Goal: Use online tool/utility: Use online tool/utility

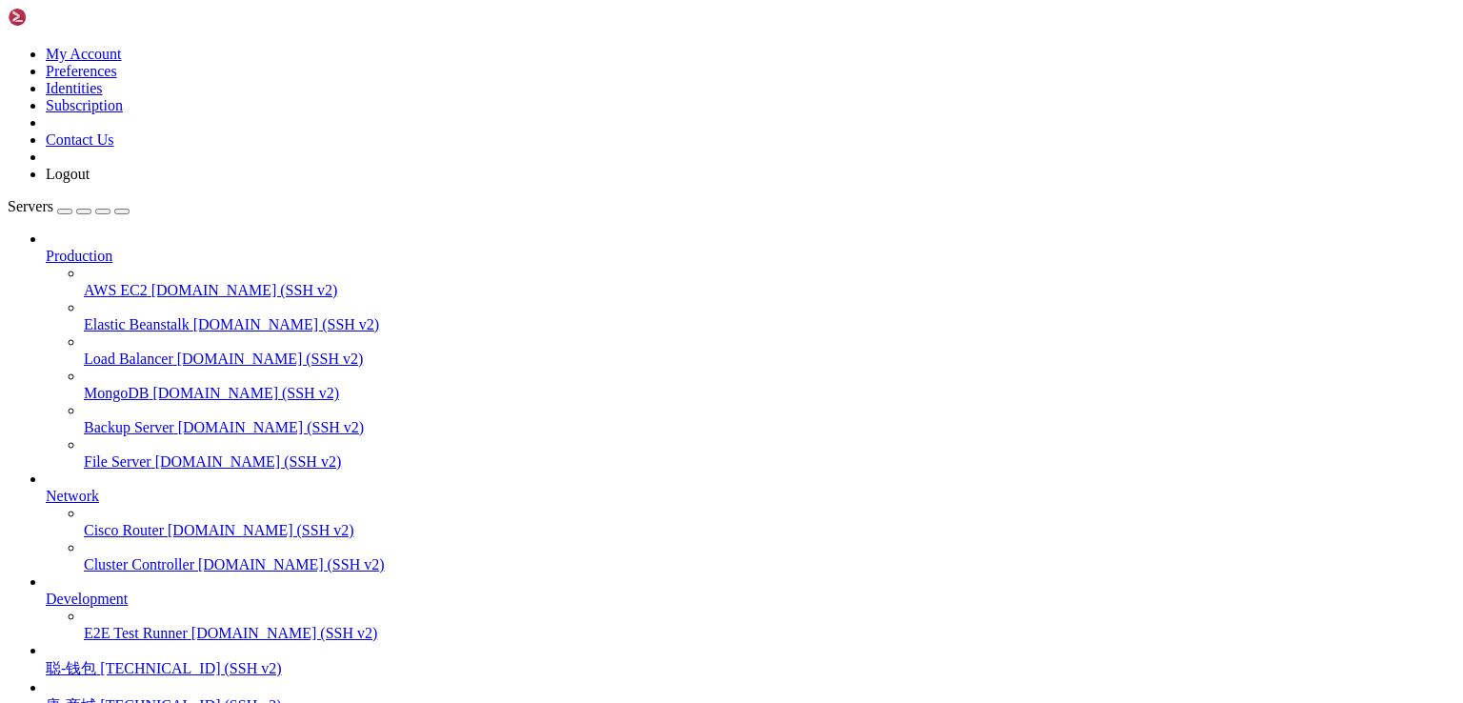
scroll to position [116, 0]
drag, startPoint x: 360, startPoint y: 1458, endPoint x: 475, endPoint y: 1462, distance: 115.3
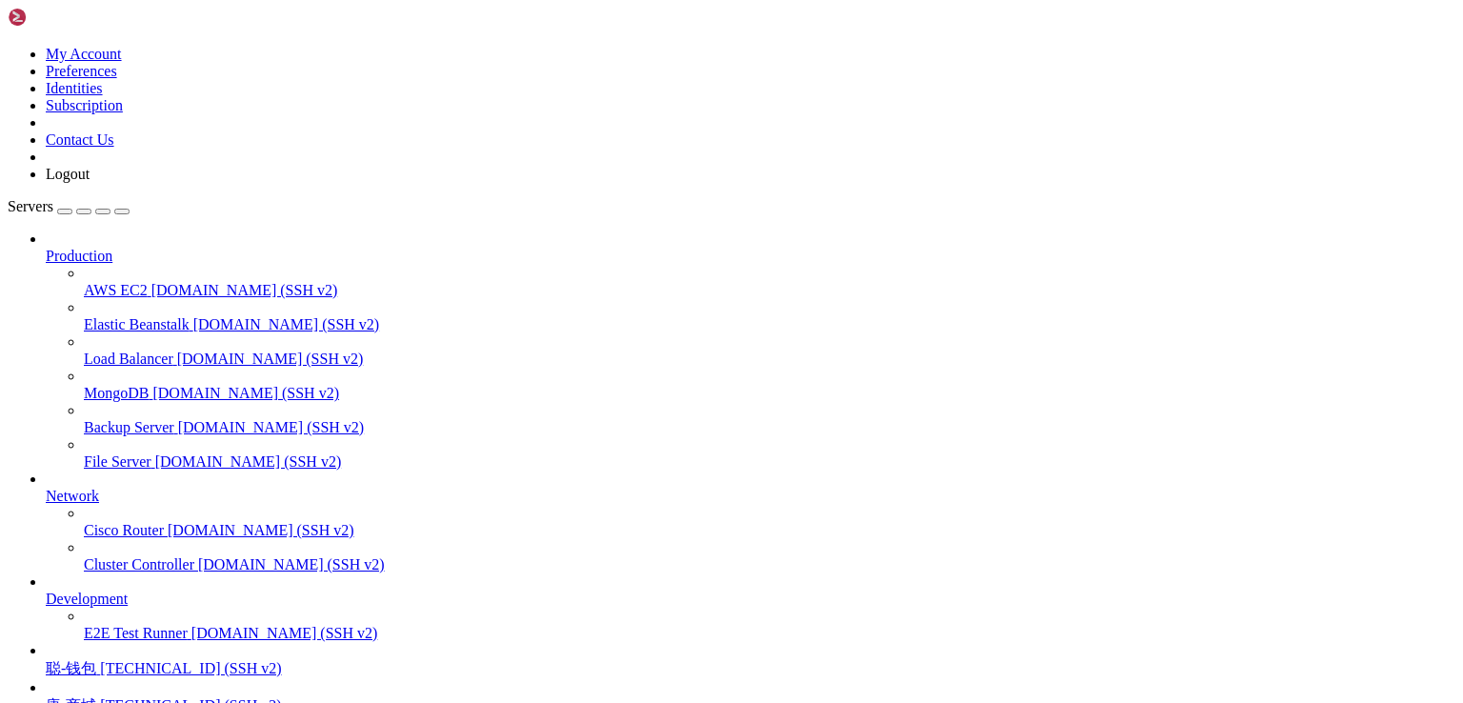
scroll to position [65, 0]
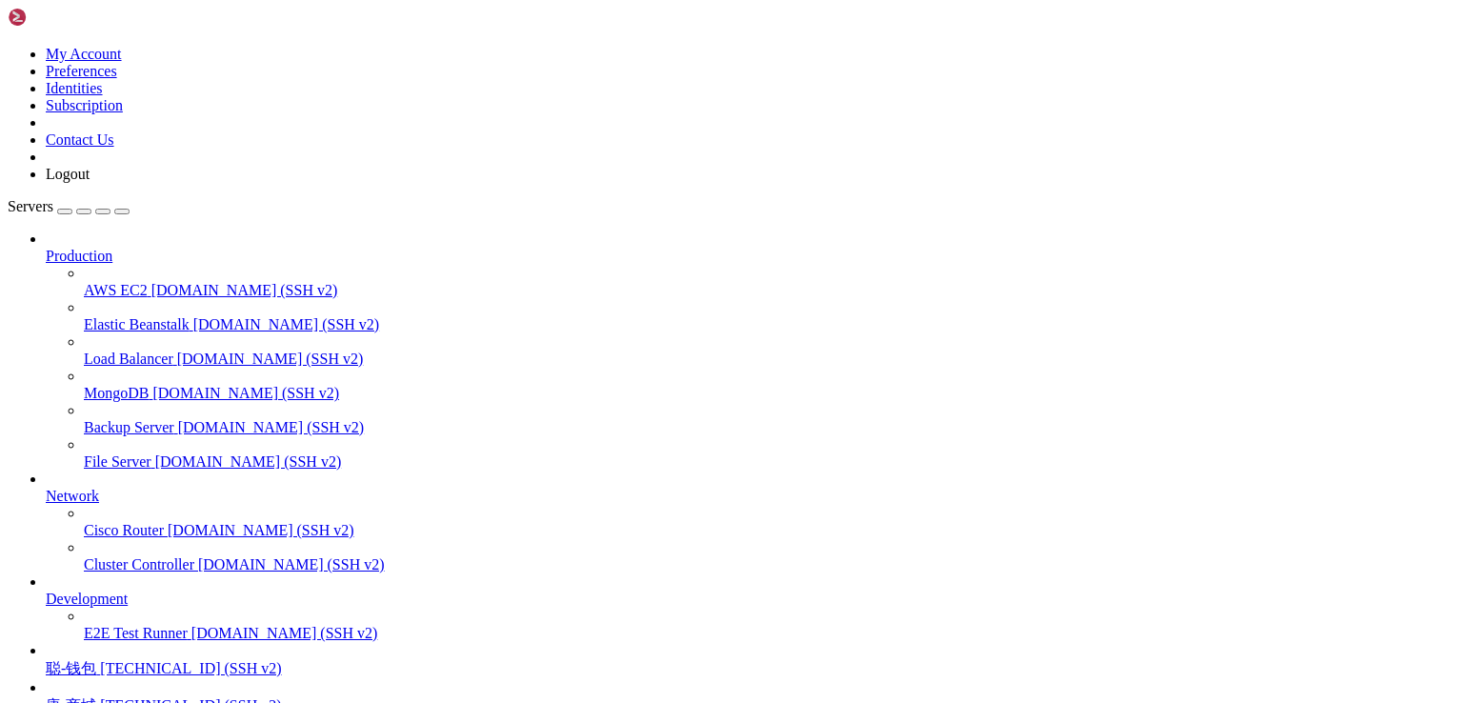
scroll to position [1457, 0]
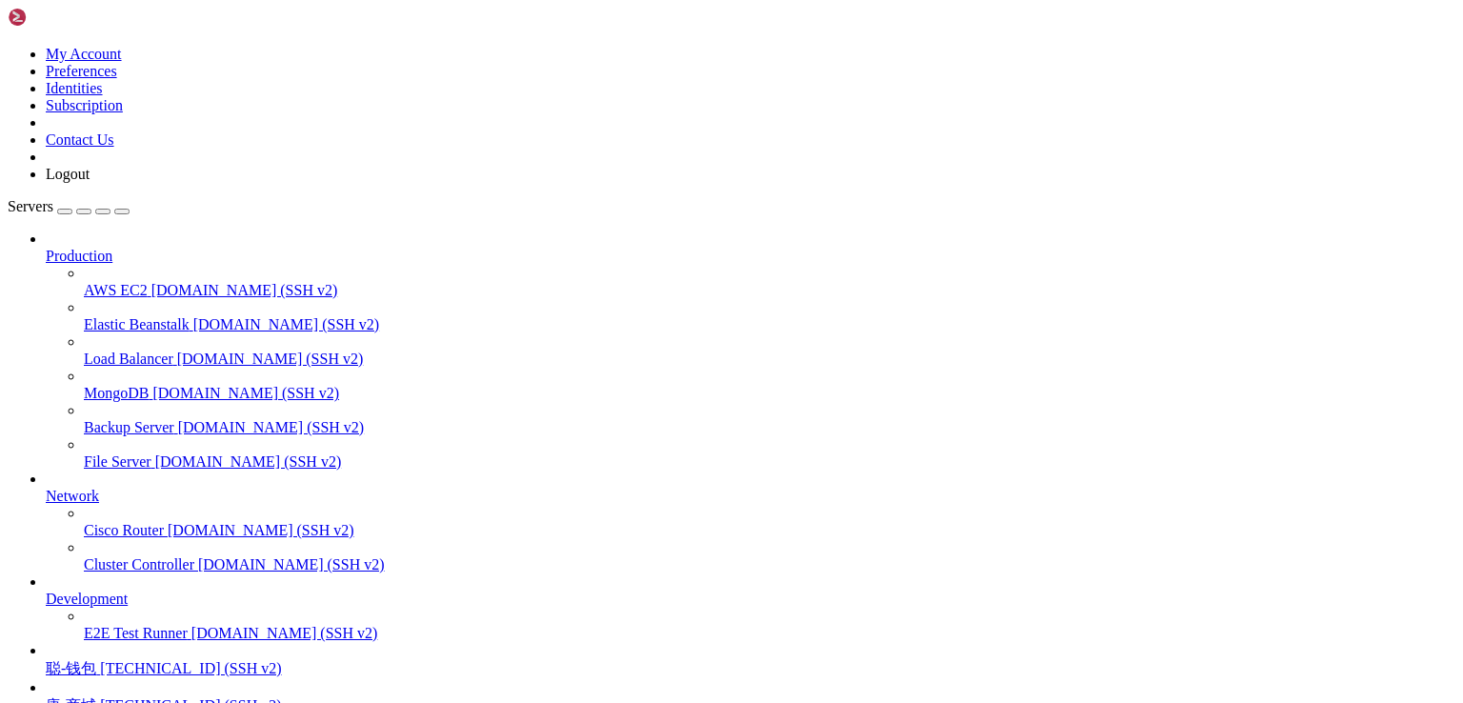
scroll to position [12809, 0]
